Goal: Transaction & Acquisition: Purchase product/service

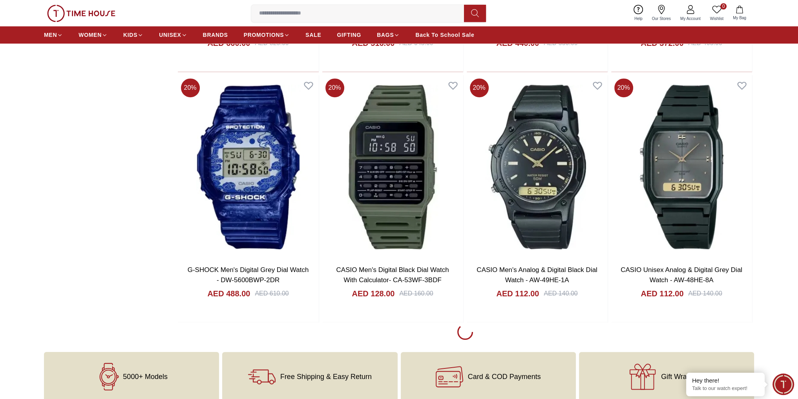
scroll to position [24998, 0]
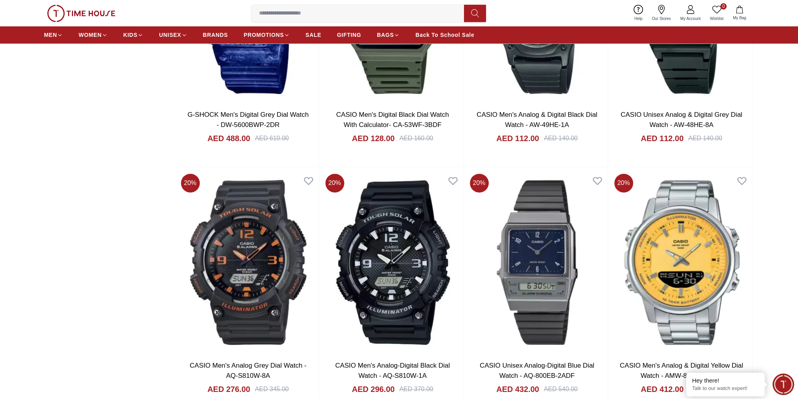
scroll to position [25037, 0]
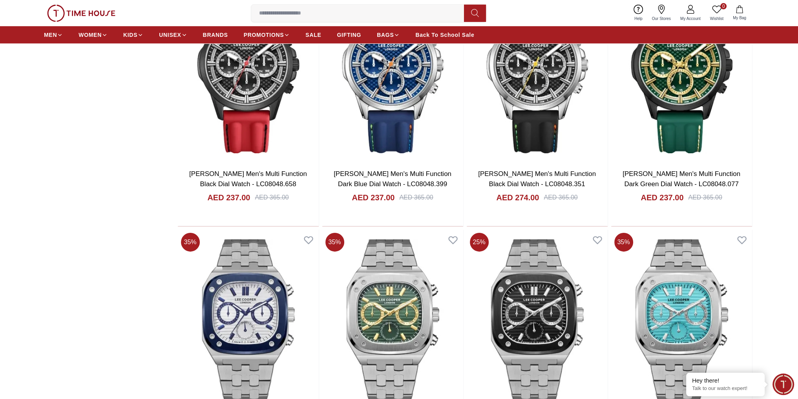
scroll to position [27353, 0]
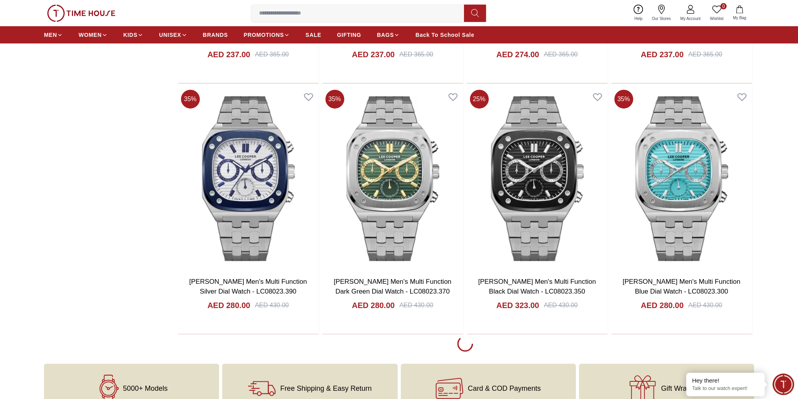
scroll to position [27588, 0]
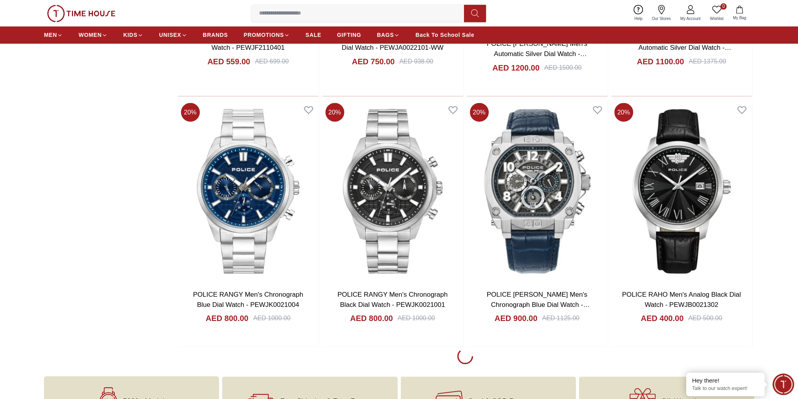
scroll to position [30061, 0]
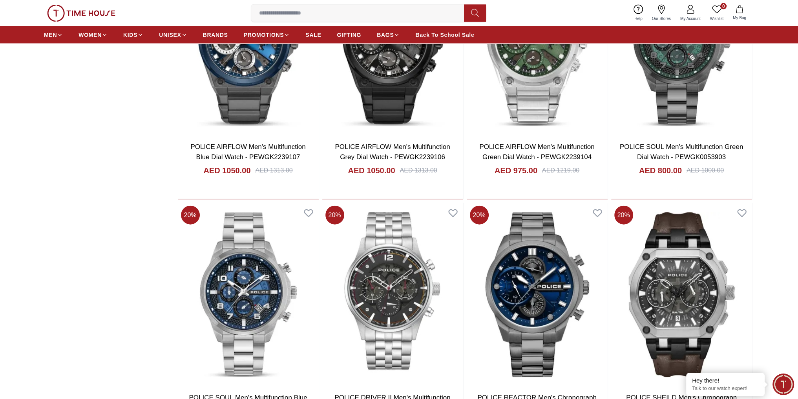
scroll to position [30364, 0]
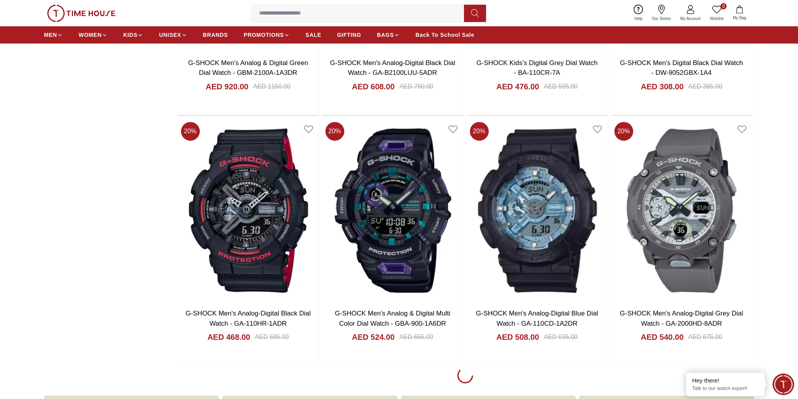
scroll to position [32454, 0]
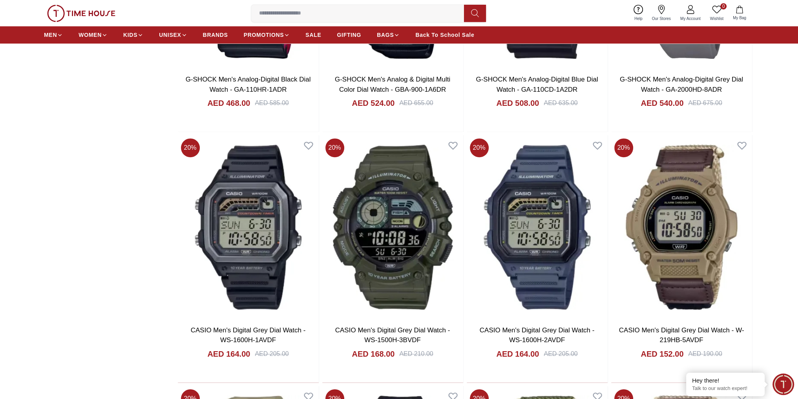
scroll to position [32602, 0]
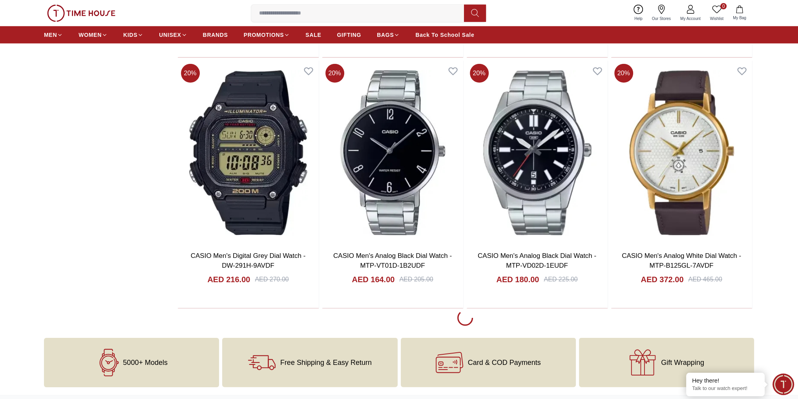
scroll to position [35044, 0]
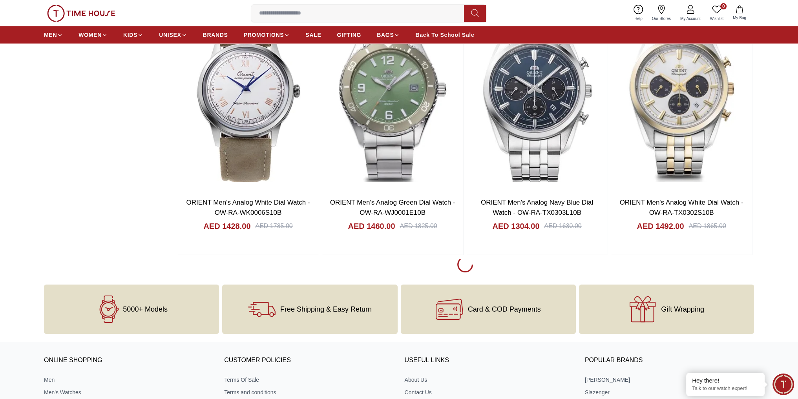
scroll to position [36339, 0]
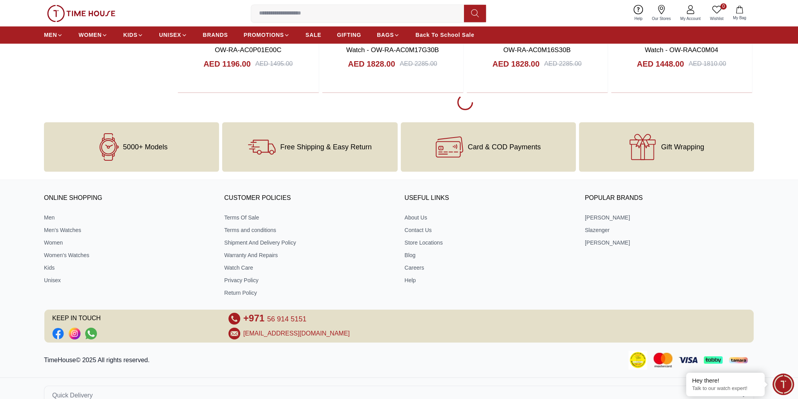
scroll to position [37635, 0]
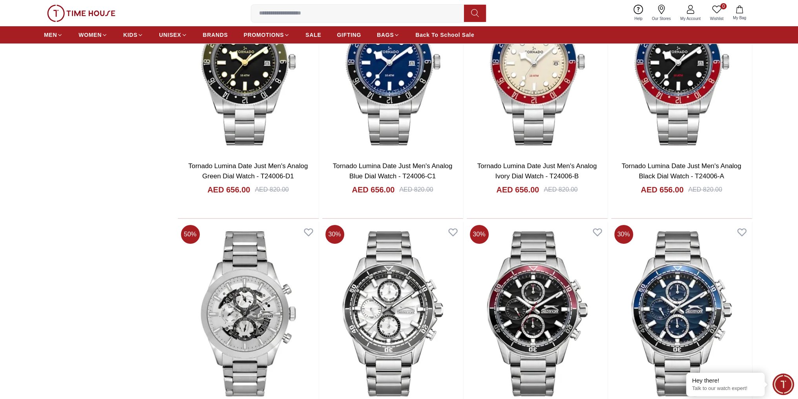
scroll to position [39871, 0]
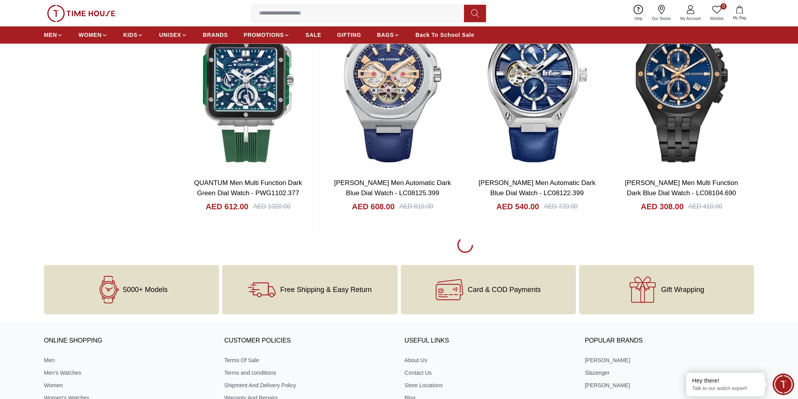
scroll to position [41284, 0]
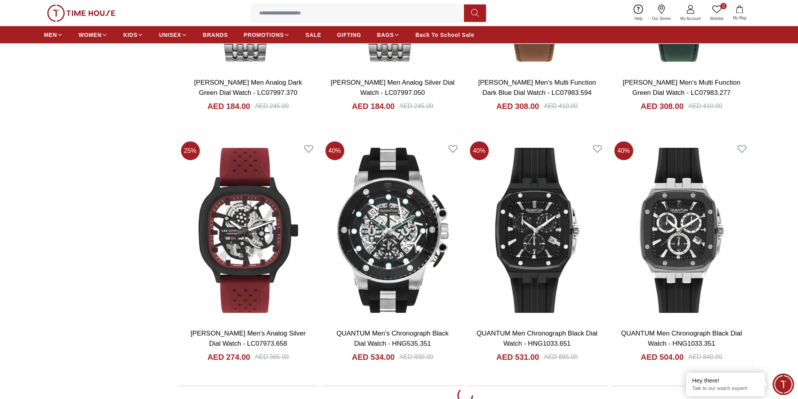
scroll to position [42579, 0]
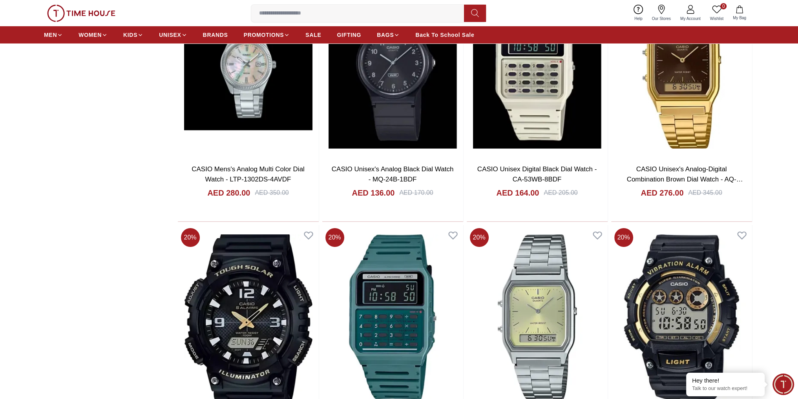
scroll to position [43639, 0]
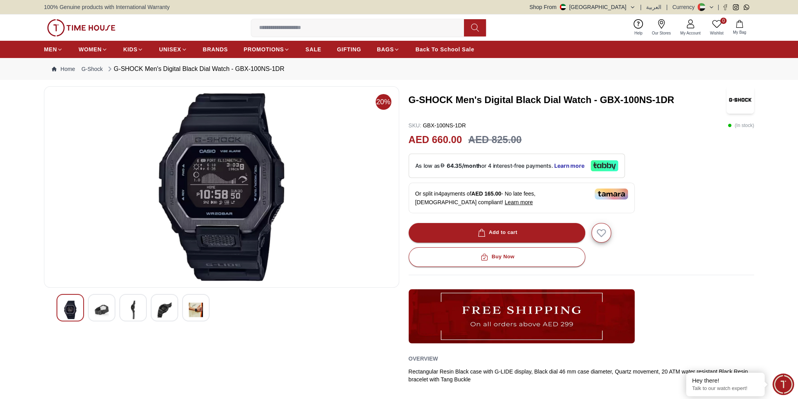
click at [193, 309] on img at bounding box center [196, 310] width 14 height 18
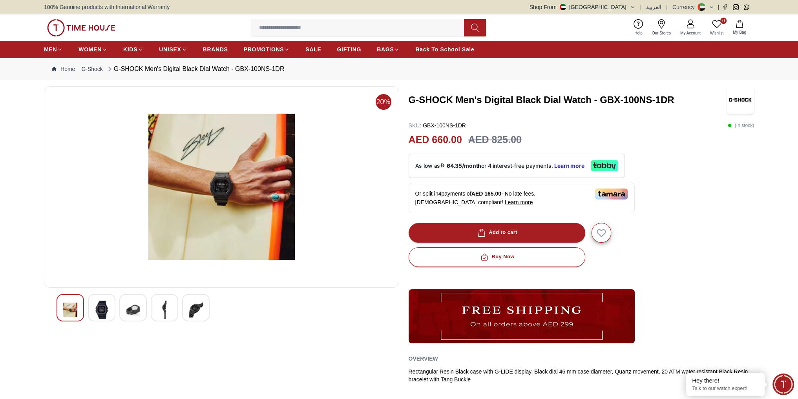
click at [109, 316] on div at bounding box center [101, 307] width 27 height 27
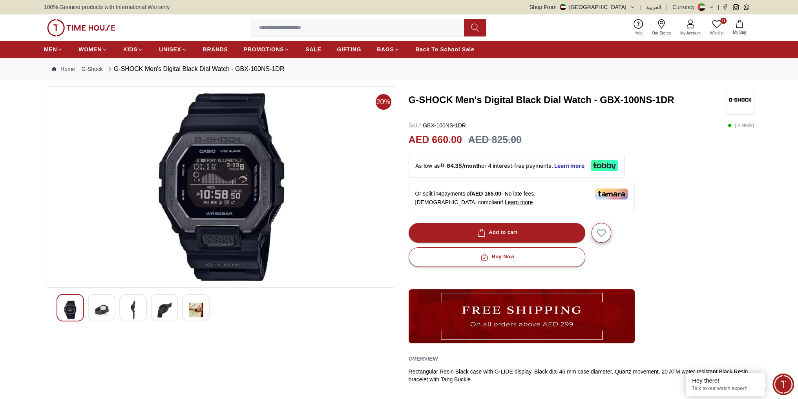
click at [131, 313] on img at bounding box center [133, 310] width 14 height 18
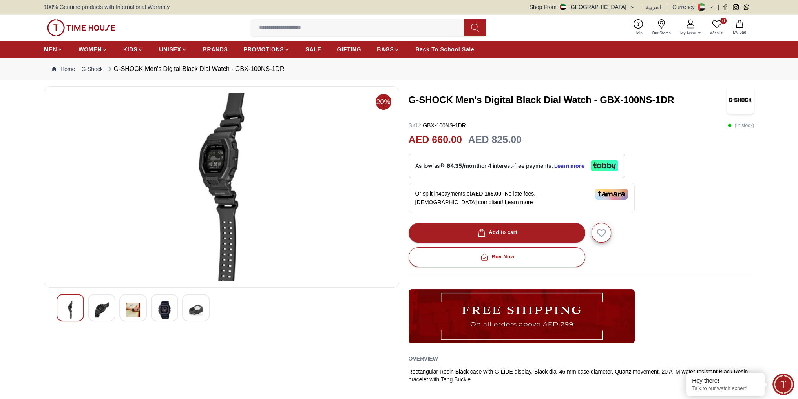
click at [159, 314] on img at bounding box center [164, 310] width 14 height 18
